Goal: Task Accomplishment & Management: Manage account settings

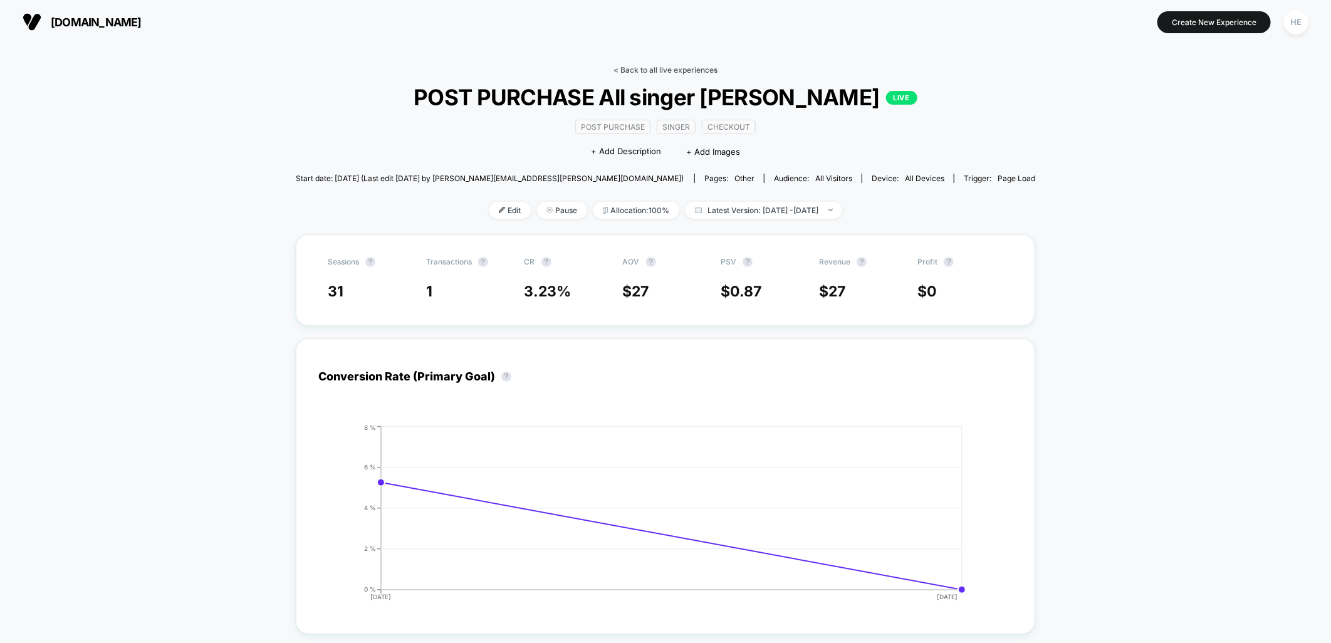
click at [635, 70] on link "< Back to all live experiences" at bounding box center [665, 69] width 104 height 9
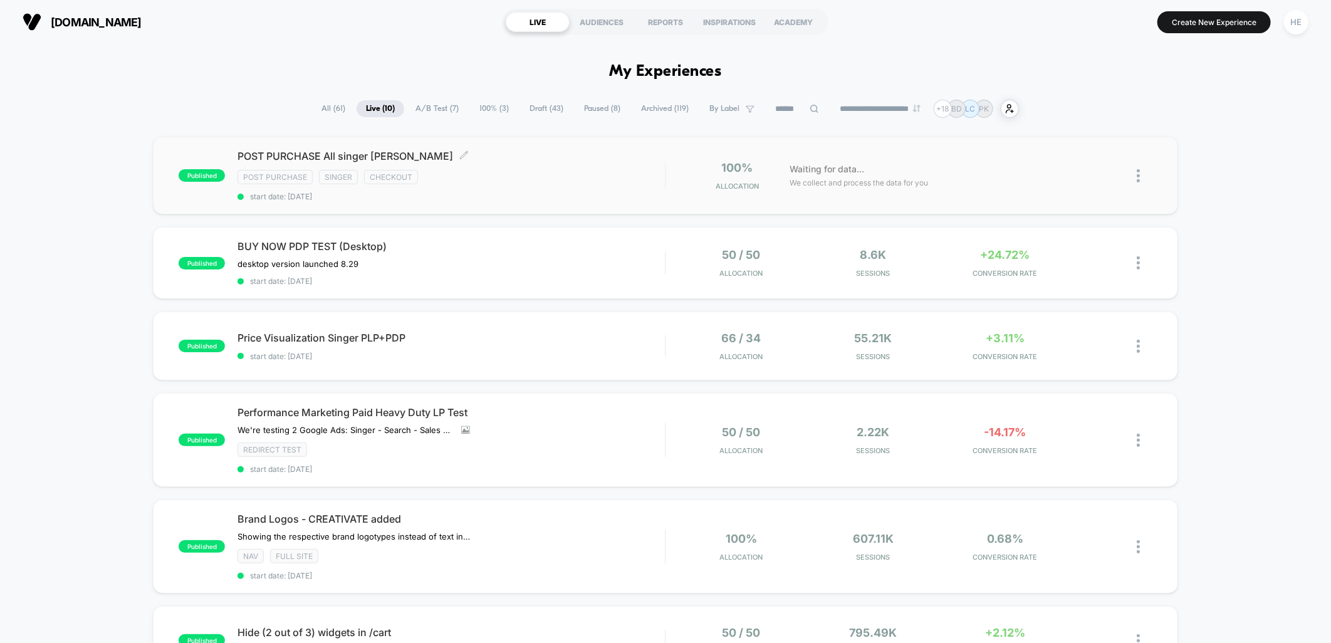
click at [633, 170] on div "Post Purchase Singer checkout" at bounding box center [450, 177] width 427 height 14
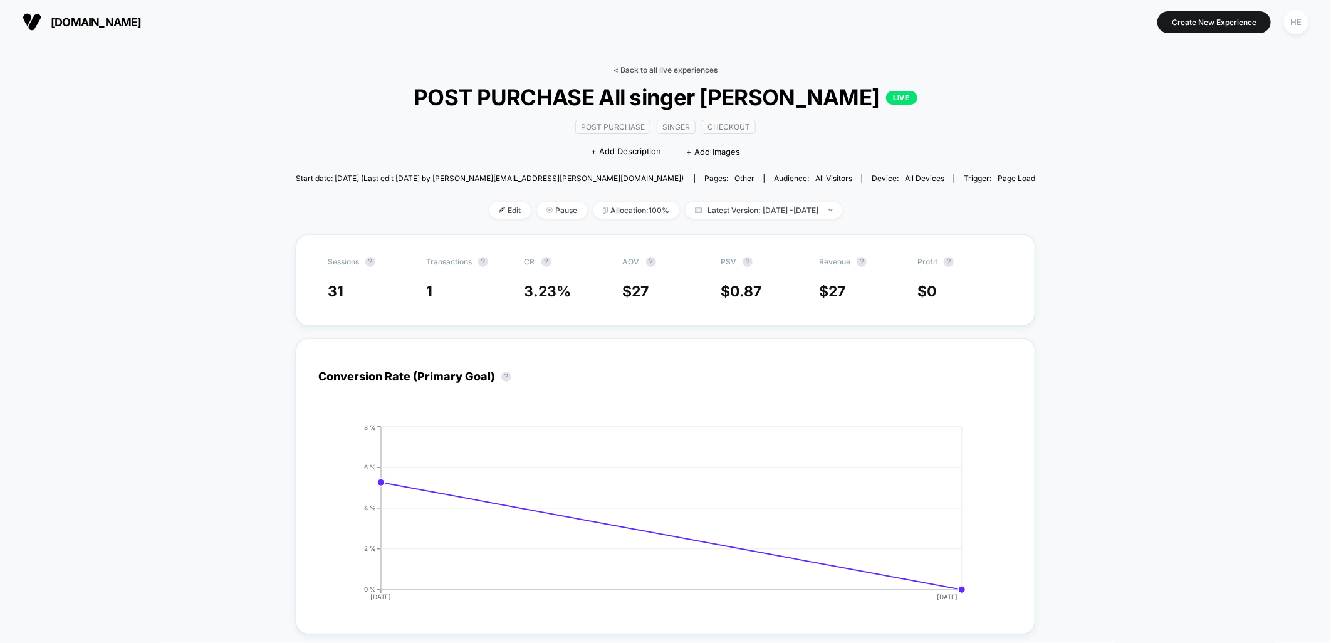
click at [653, 67] on link "< Back to all live experiences" at bounding box center [665, 69] width 104 height 9
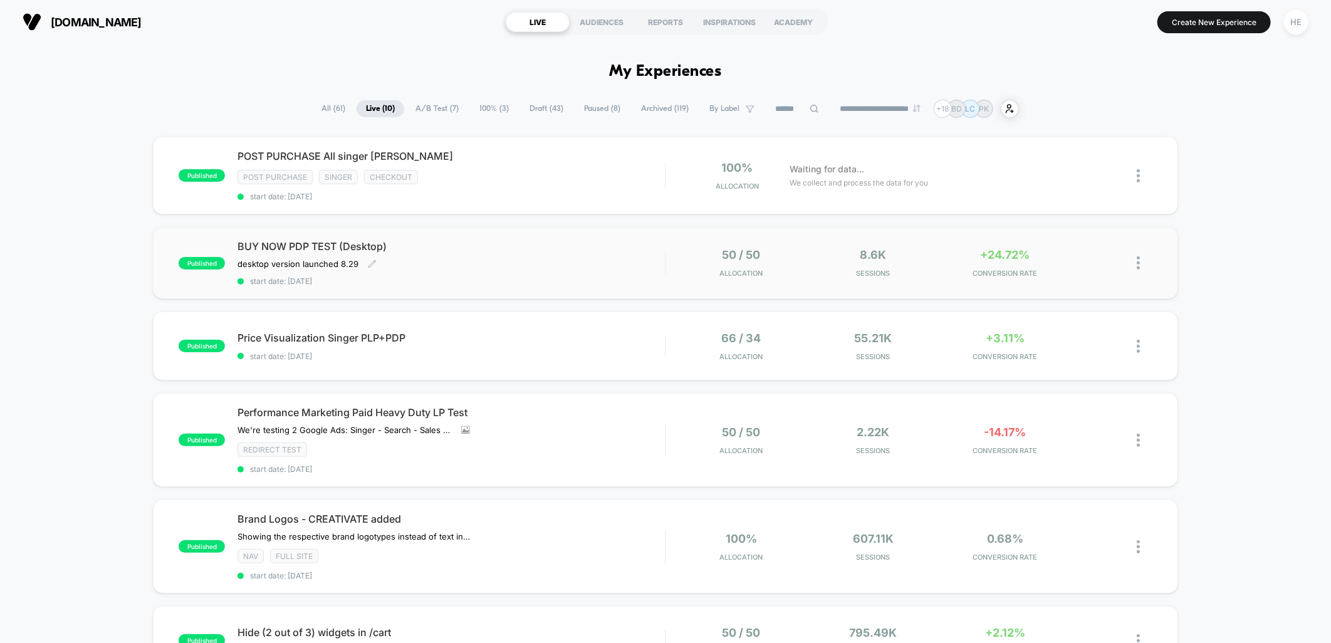
click at [578, 266] on div "BUY NOW PDP TEST (Desktop) desktop version launched 8.29﻿ Click to edit experie…" at bounding box center [450, 263] width 427 height 46
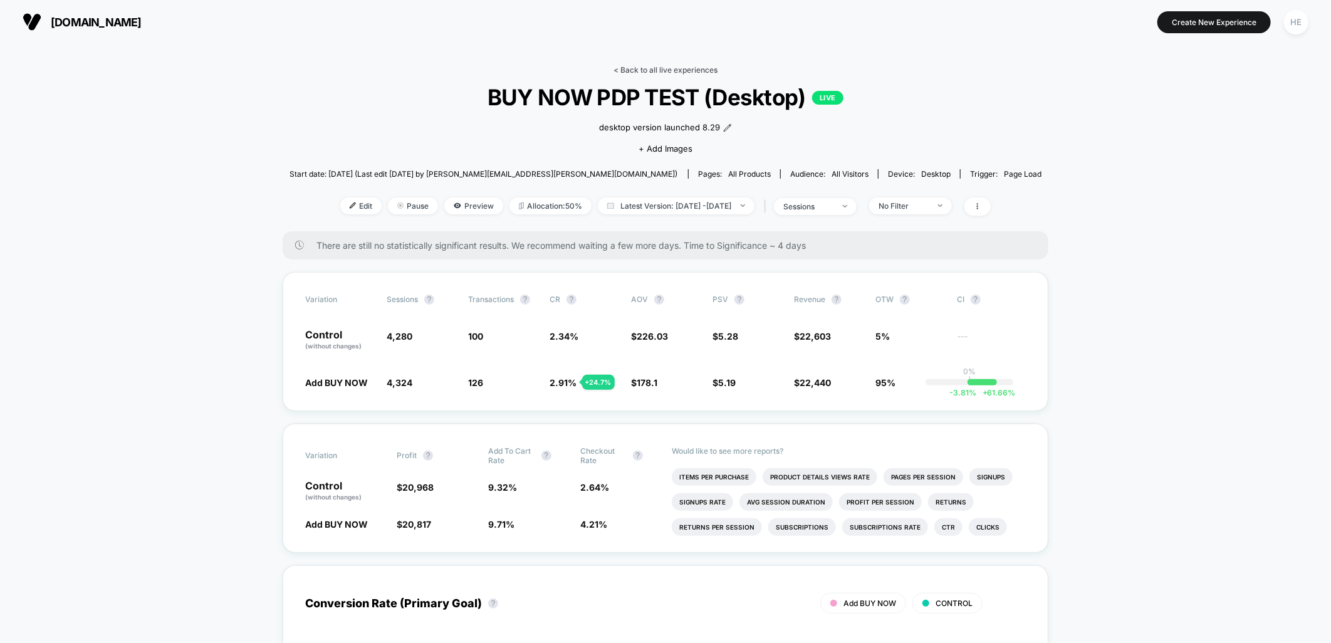
click at [659, 67] on link "< Back to all live experiences" at bounding box center [665, 69] width 104 height 9
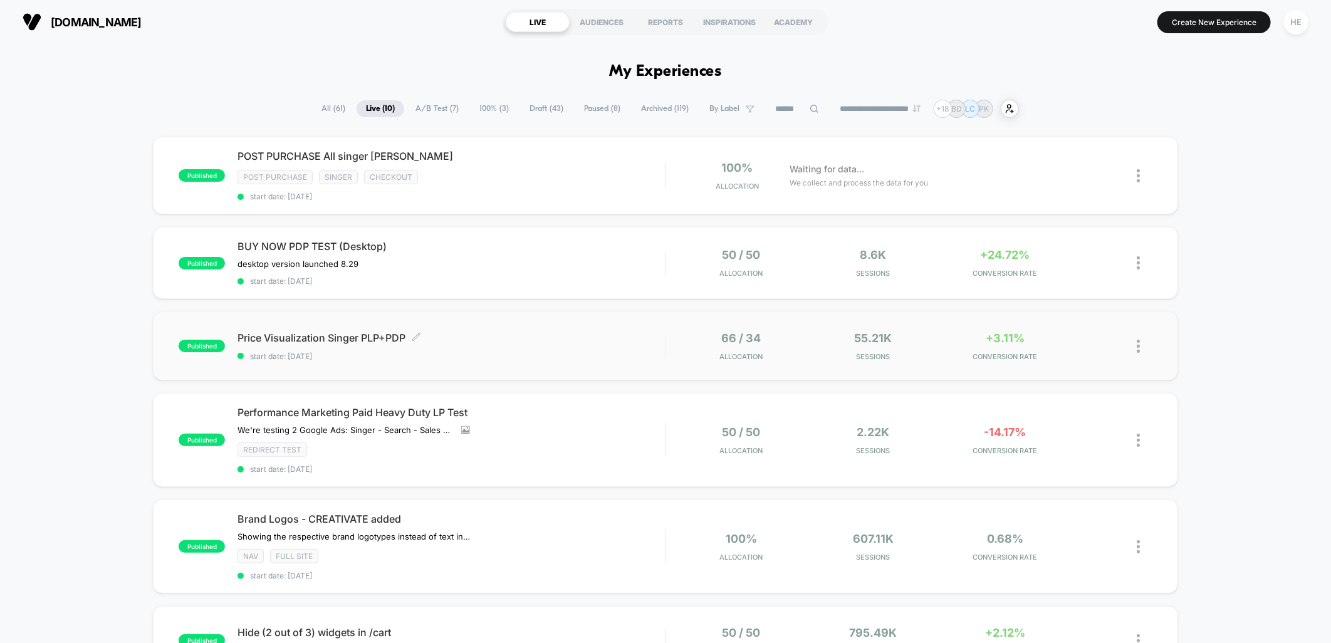
click at [558, 342] on div "Price Visualization Singer PLP+PDP Click to edit experience details Click to ed…" at bounding box center [450, 345] width 427 height 29
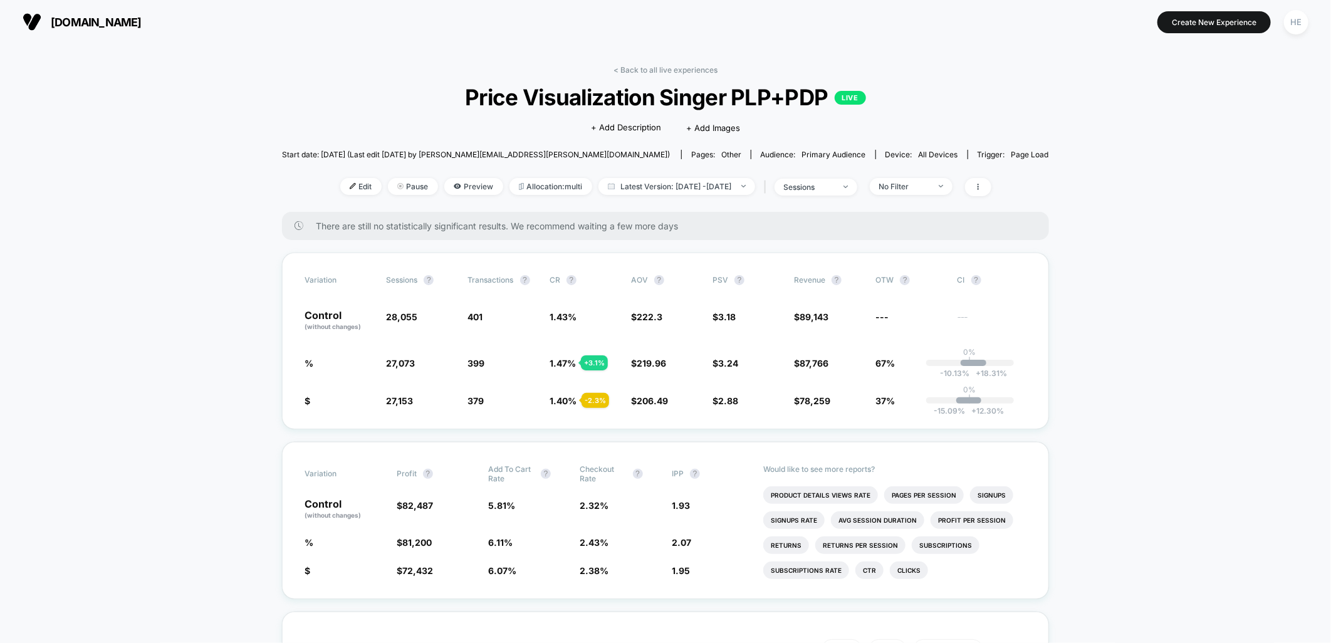
click at [935, 195] on div "Edit Pause Preview Allocation: multi Latest Version: [DATE] - [DATE] | sessions…" at bounding box center [665, 187] width 767 height 18
click at [929, 188] on div "No Filter" at bounding box center [904, 186] width 50 height 9
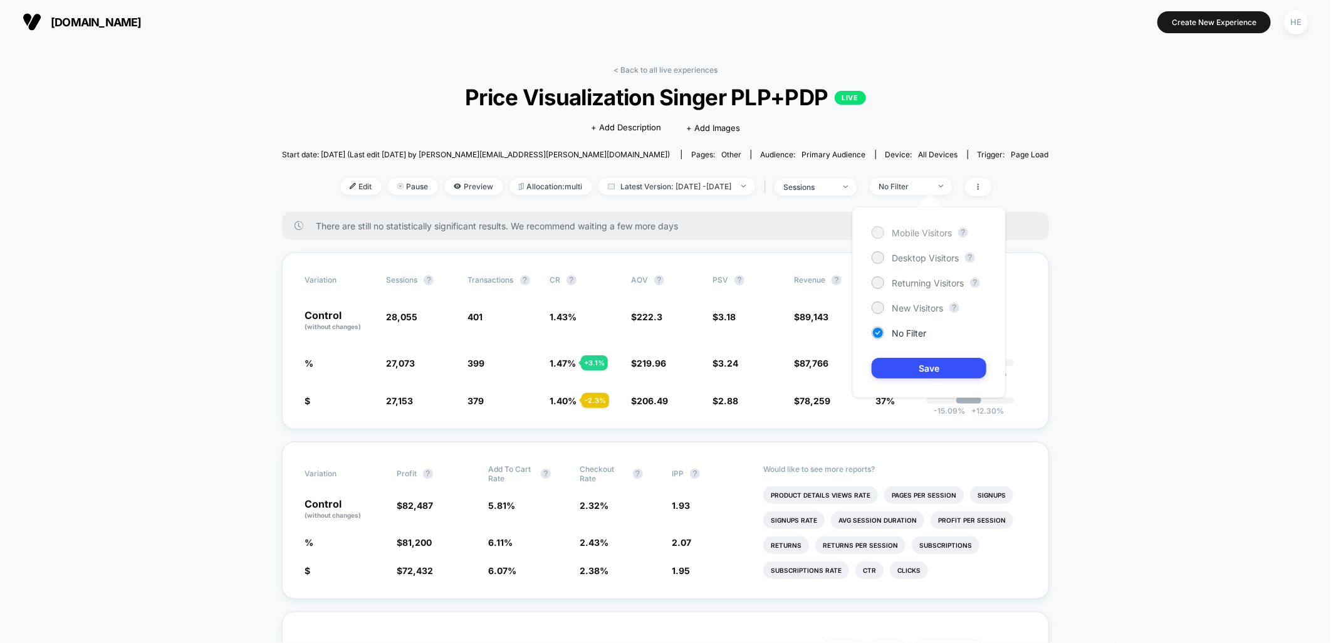
click at [930, 230] on span "Mobile Visitors" at bounding box center [922, 232] width 60 height 11
click at [963, 367] on button "Save" at bounding box center [929, 368] width 115 height 21
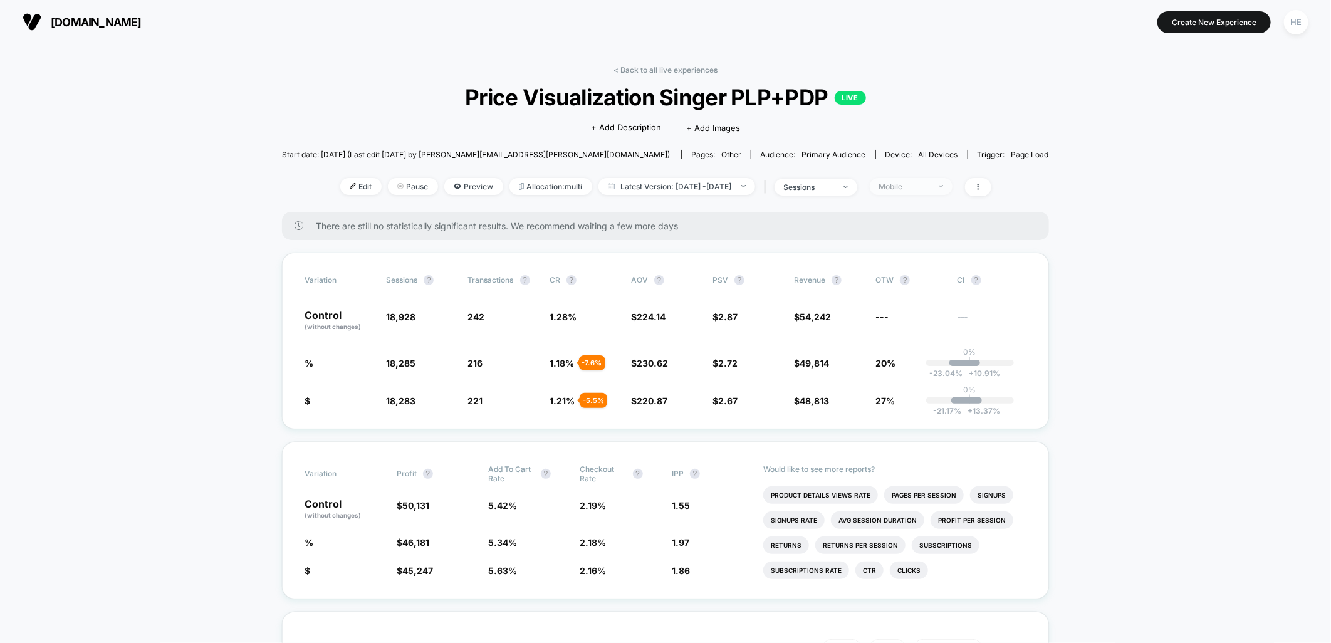
click at [923, 182] on div "Mobile" at bounding box center [904, 186] width 50 height 9
click at [922, 261] on span "Desktop Visitors" at bounding box center [925, 258] width 67 height 11
click at [932, 365] on button "Save" at bounding box center [929, 368] width 115 height 21
click at [952, 193] on span "Desktop" at bounding box center [911, 186] width 83 height 17
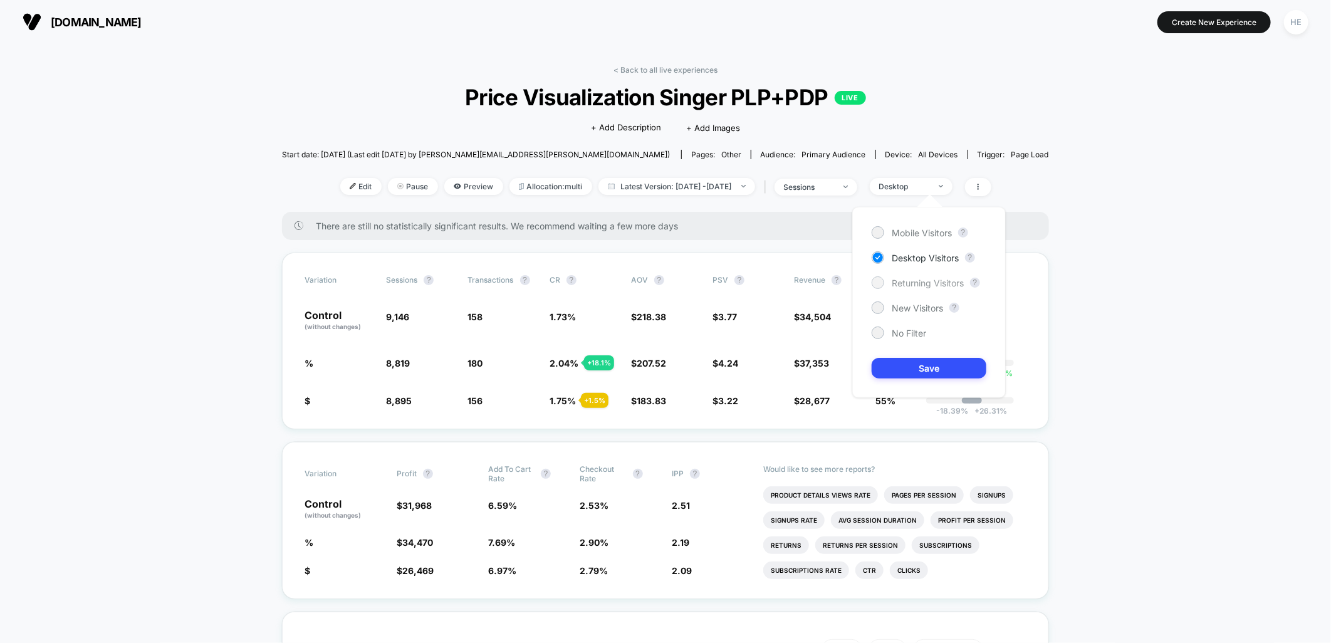
click at [949, 279] on span "Returning Visitors" at bounding box center [928, 283] width 72 height 11
click at [919, 377] on button "Save" at bounding box center [929, 368] width 115 height 21
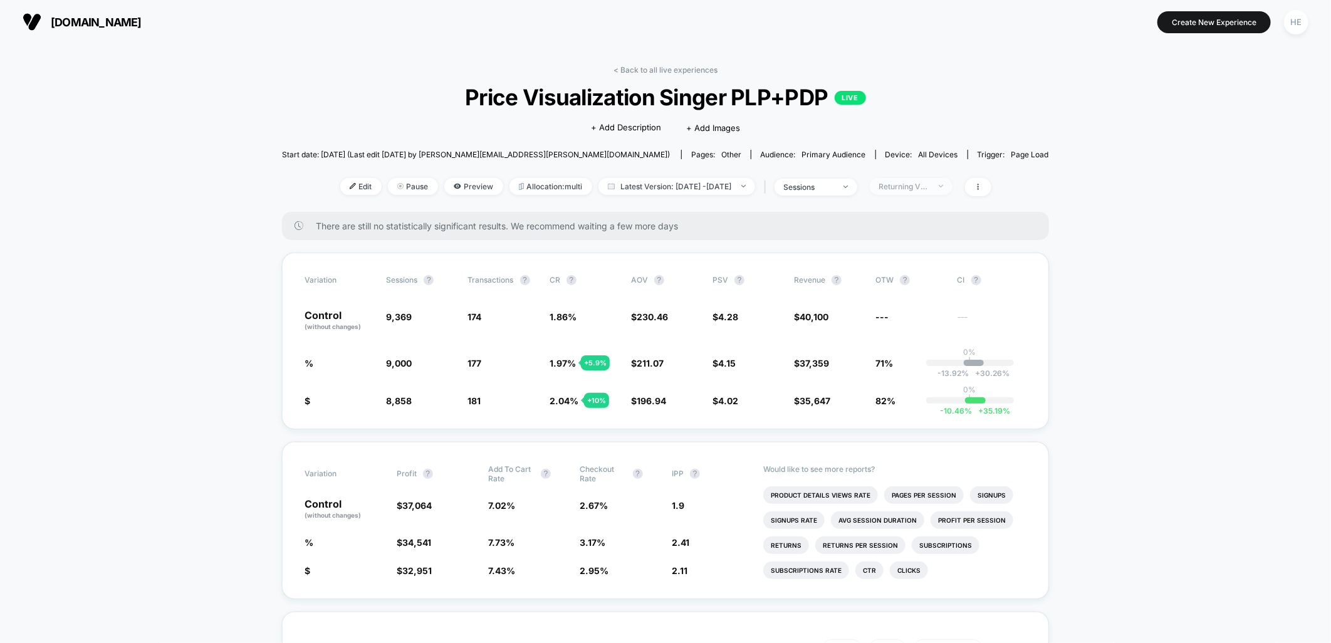
click at [952, 188] on span "Returning Visitors" at bounding box center [911, 186] width 83 height 17
click at [922, 308] on span "New Visitors" at bounding box center [917, 308] width 51 height 11
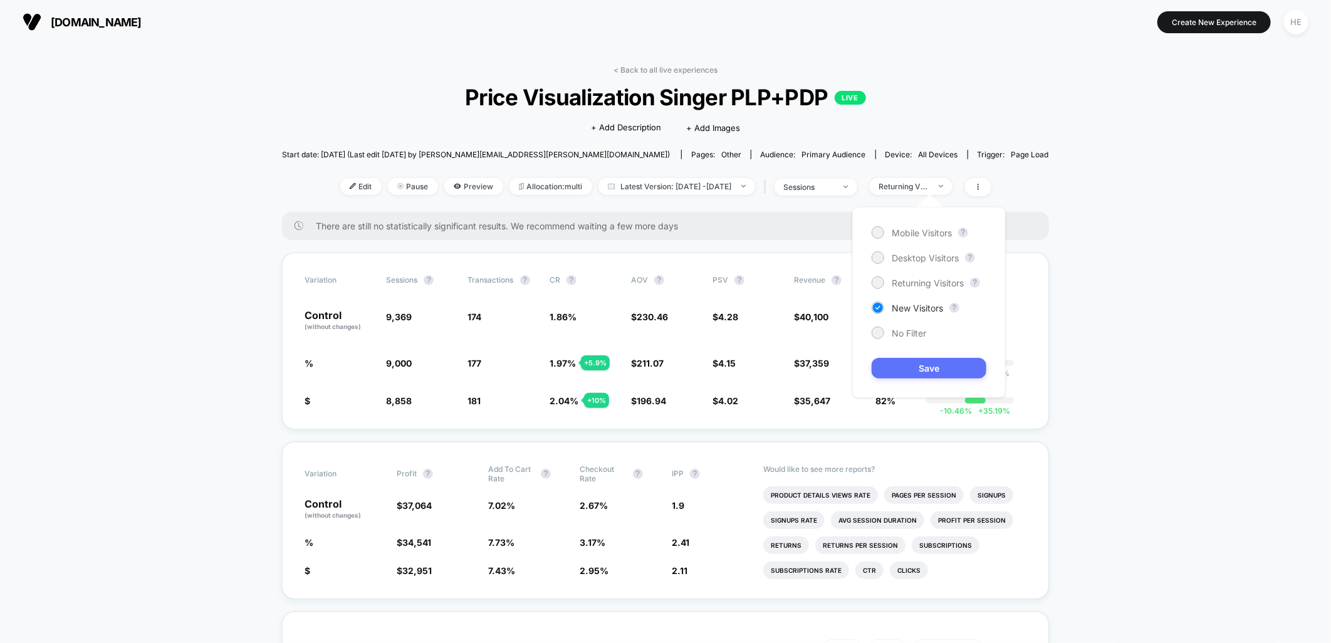
click at [923, 367] on button "Save" at bounding box center [929, 368] width 115 height 21
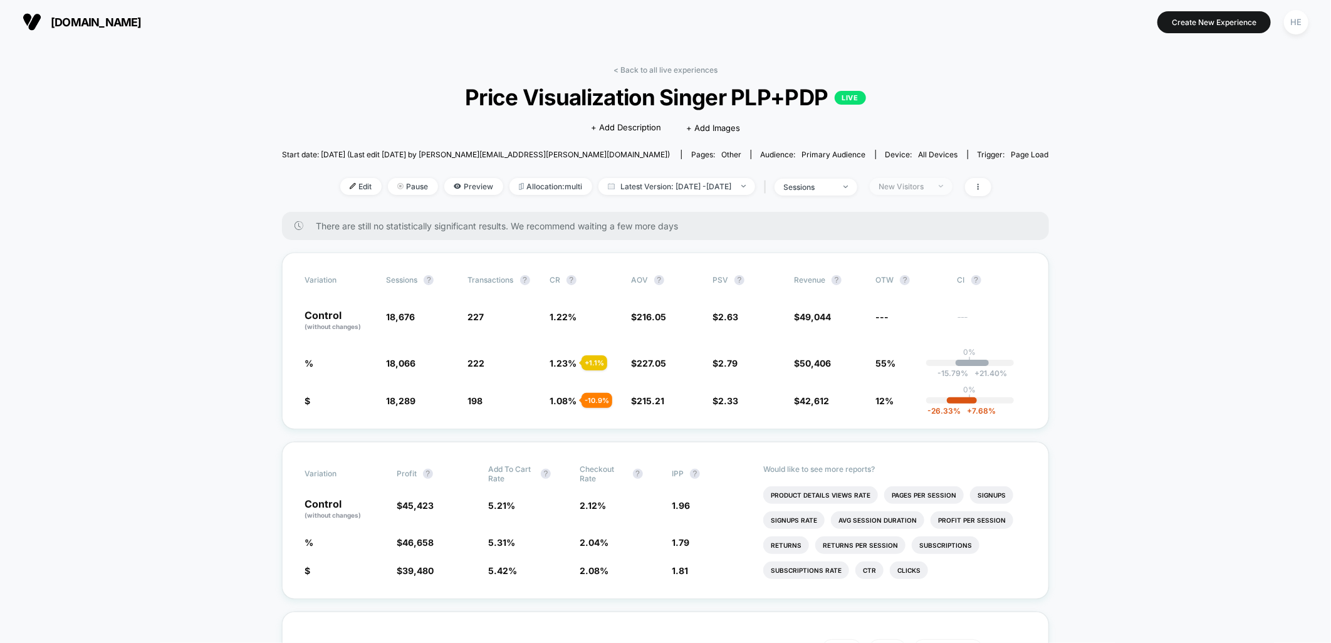
click at [927, 185] on div "New Visitors" at bounding box center [904, 186] width 50 height 9
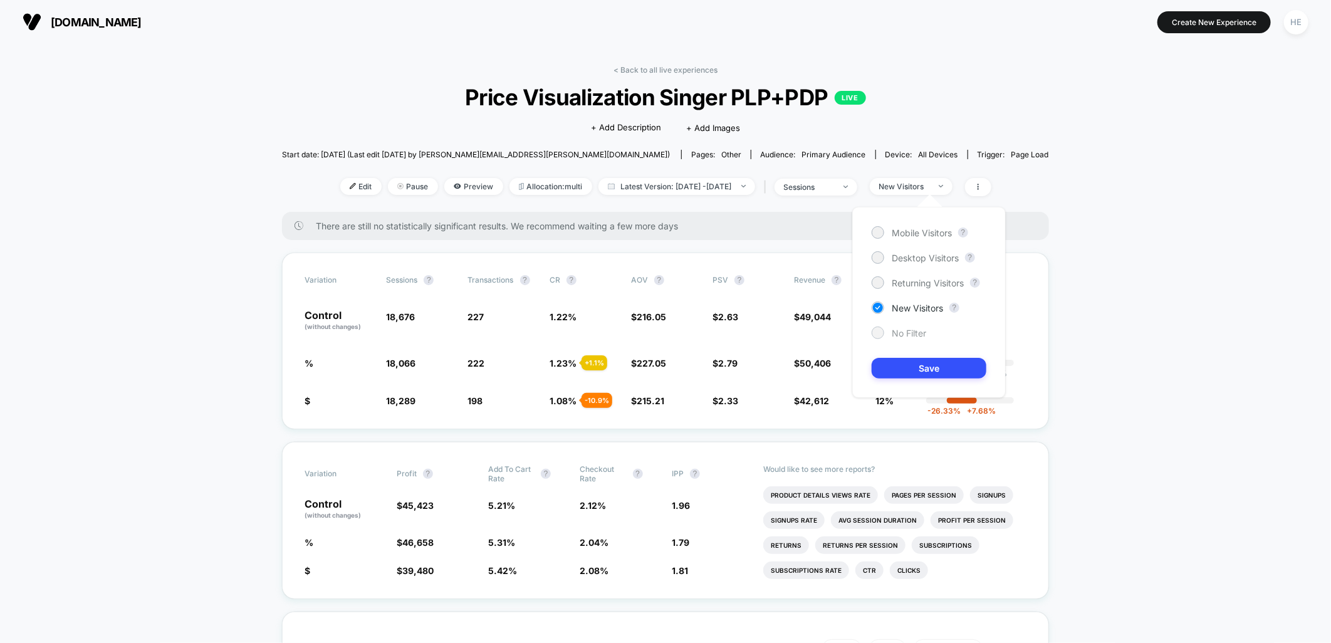
click at [914, 334] on span "No Filter" at bounding box center [909, 333] width 34 height 11
click at [937, 370] on button "Save" at bounding box center [929, 368] width 115 height 21
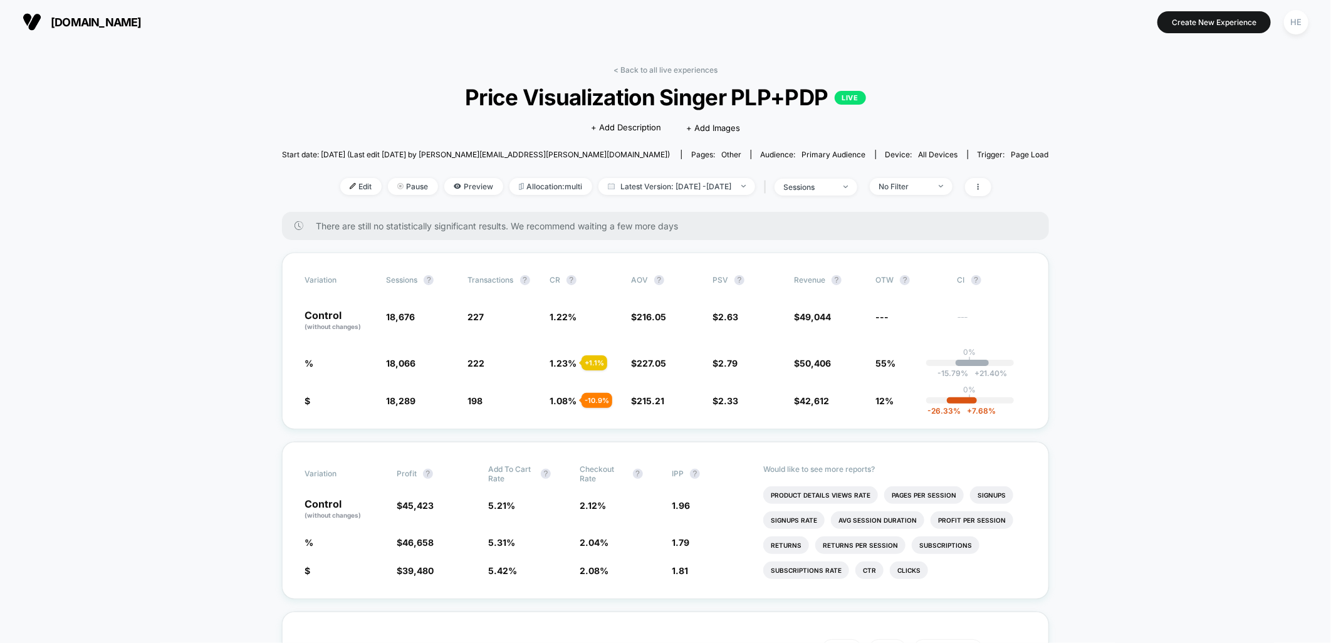
click at [680, 70] on link "< Back to all live experiences" at bounding box center [665, 69] width 104 height 9
